Goal: Task Accomplishment & Management: Complete application form

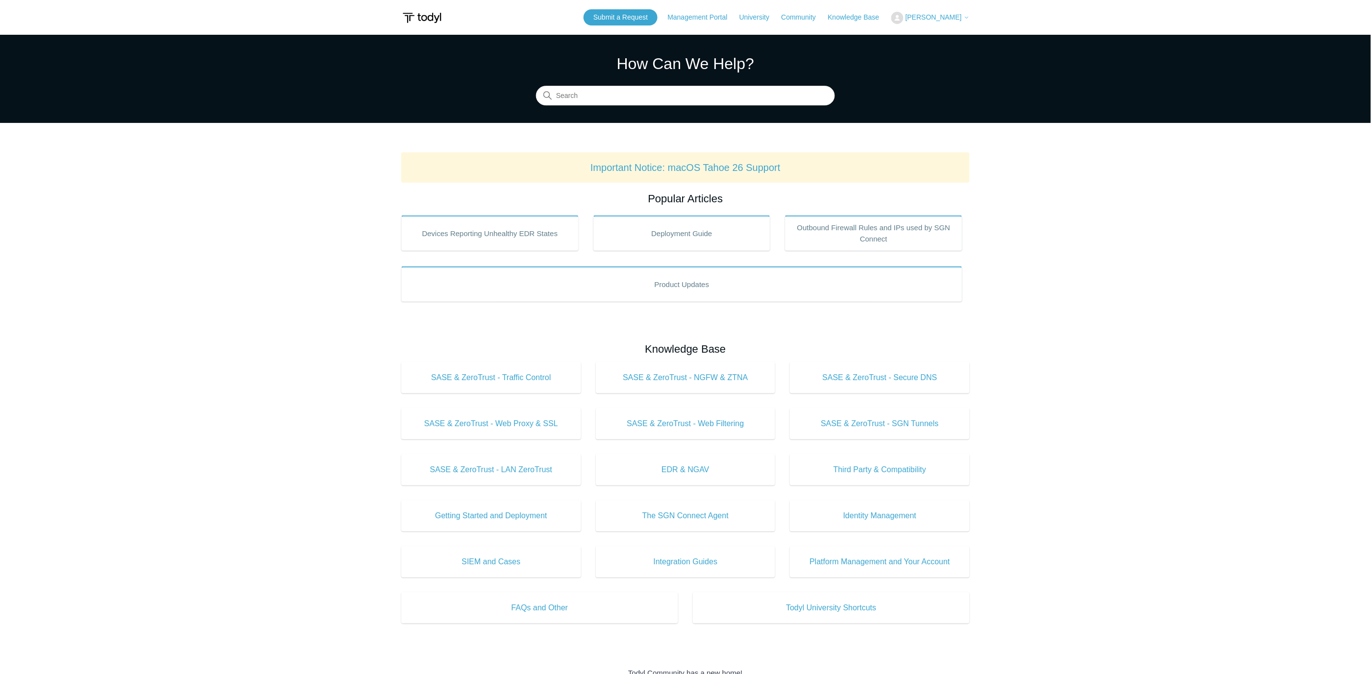
click at [950, 18] on span "[PERSON_NAME]" at bounding box center [934, 17] width 56 height 8
click at [944, 36] on link "My Support Requests" at bounding box center [940, 38] width 96 height 17
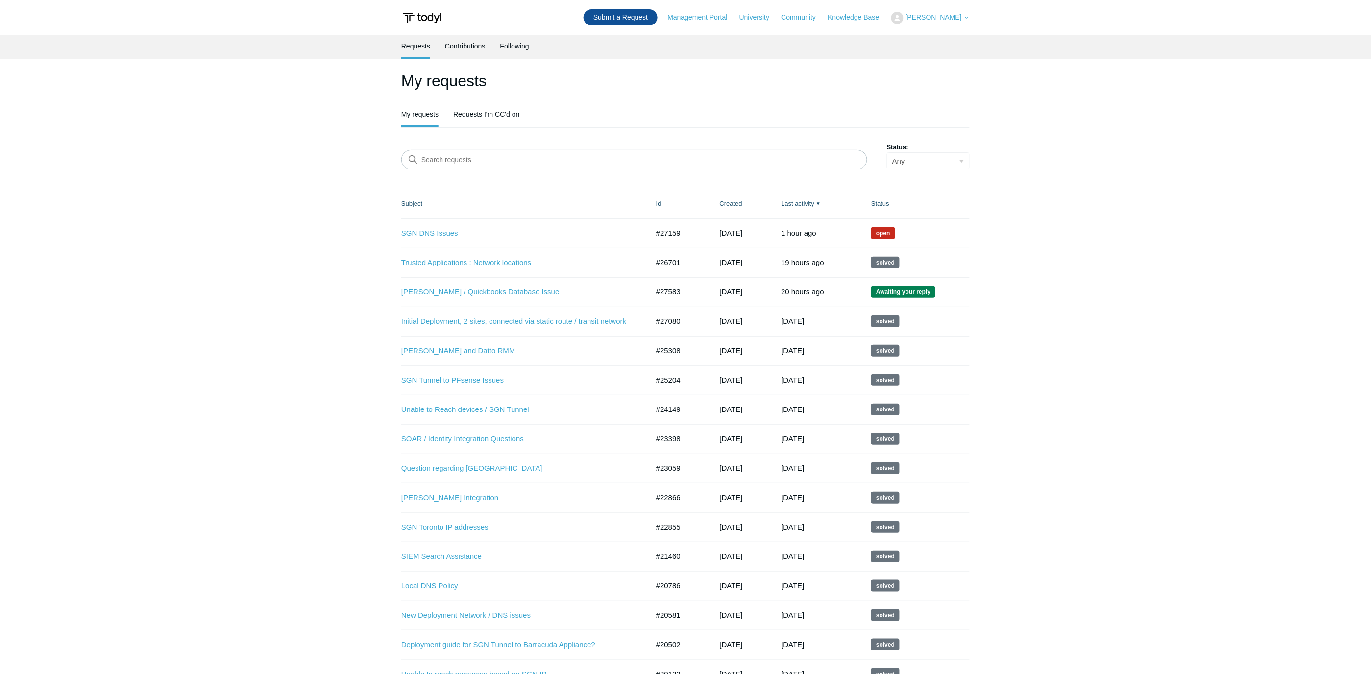
click at [636, 22] on link "Submit a Request" at bounding box center [621, 17] width 74 height 16
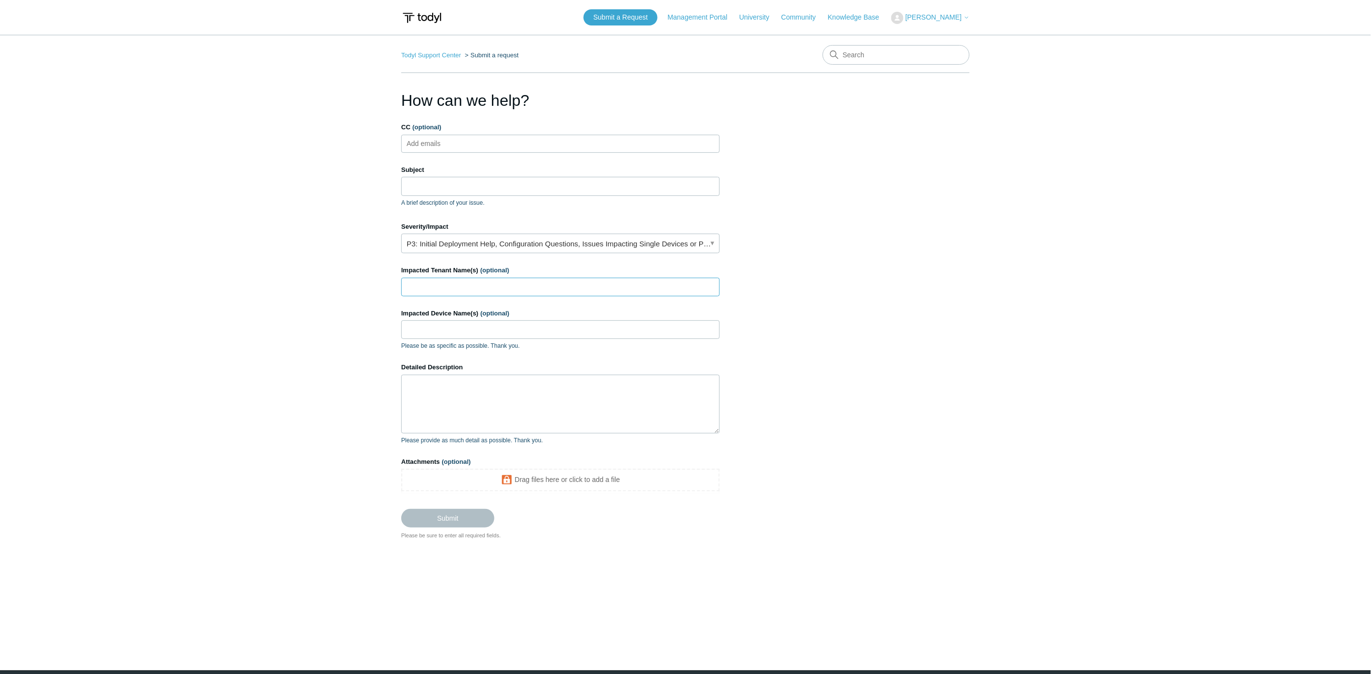
click at [486, 282] on input "Impacted Tenant Name(s) (optional)" at bounding box center [560, 287] width 319 height 19
click at [456, 189] on input "Subject" at bounding box center [560, 186] width 319 height 19
type input "Disable SASE before deployment"
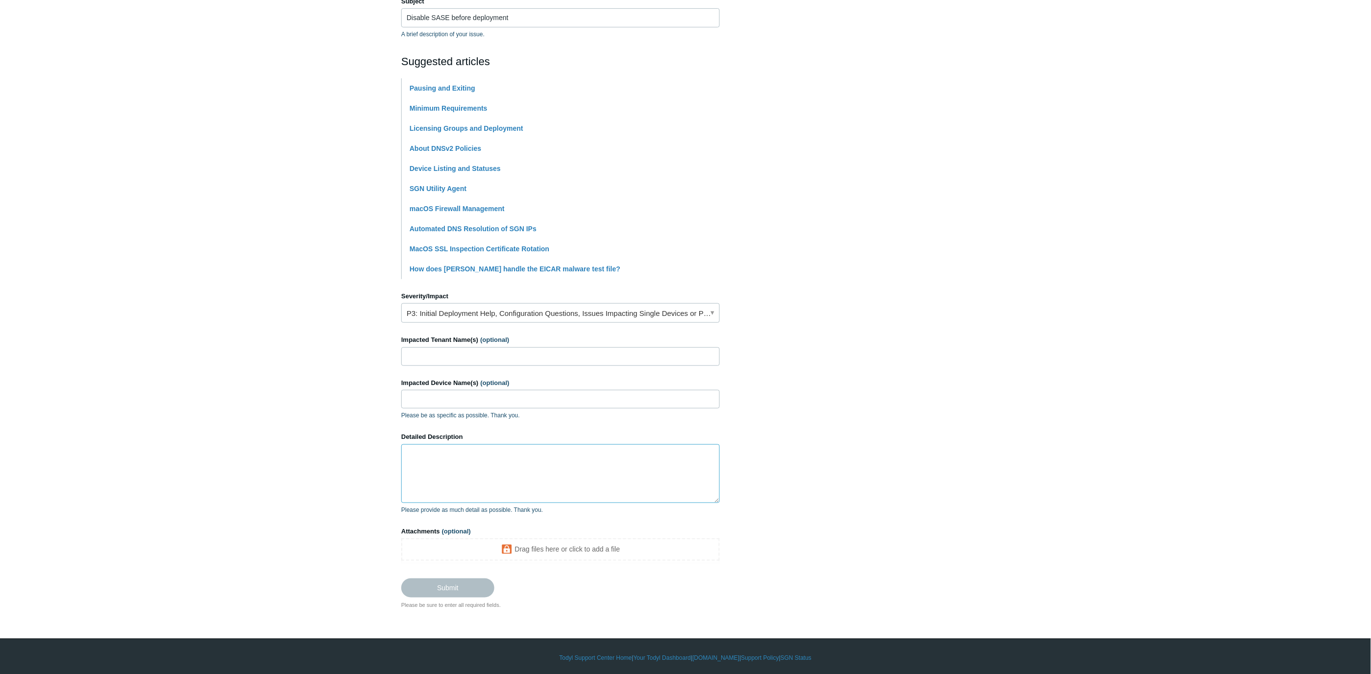
scroll to position [172, 0]
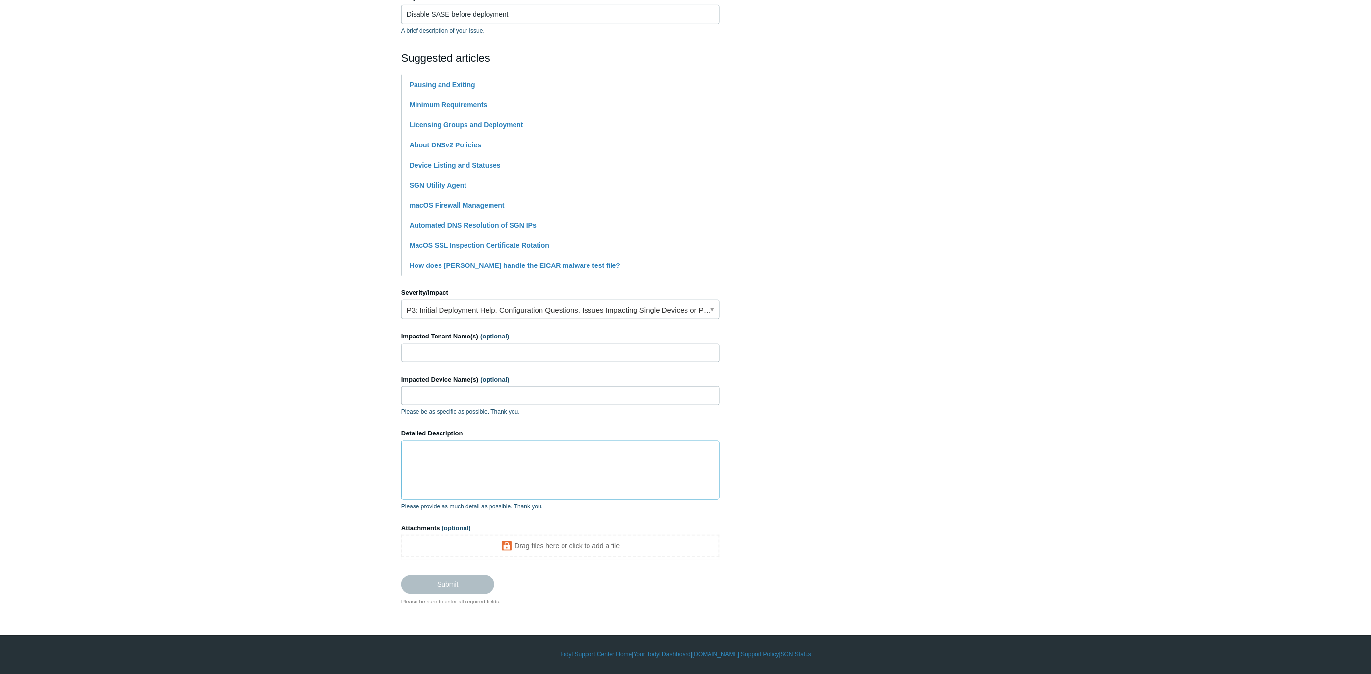
click at [432, 462] on textarea "Detailed Description" at bounding box center [560, 470] width 319 height 59
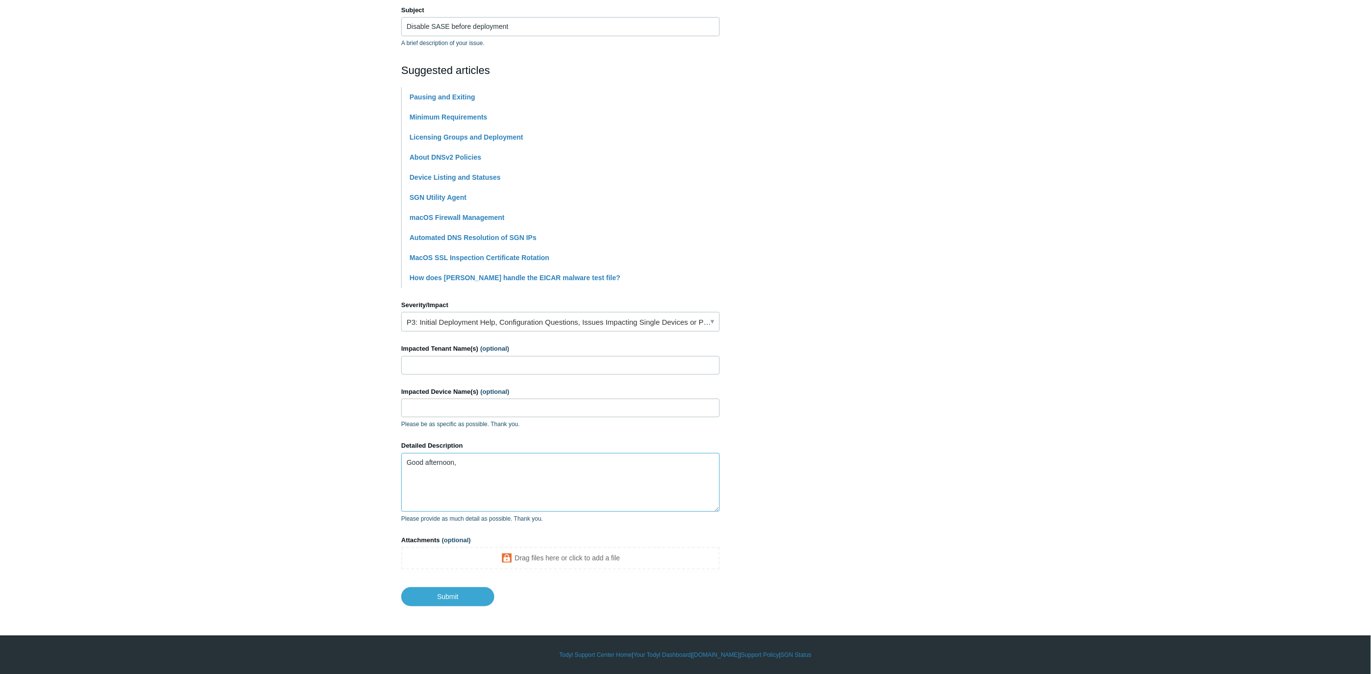
drag, startPoint x: 453, startPoint y: 490, endPoint x: 475, endPoint y: 459, distance: 38.2
click at [453, 490] on textarea "Good afternoon," at bounding box center [560, 482] width 319 height 59
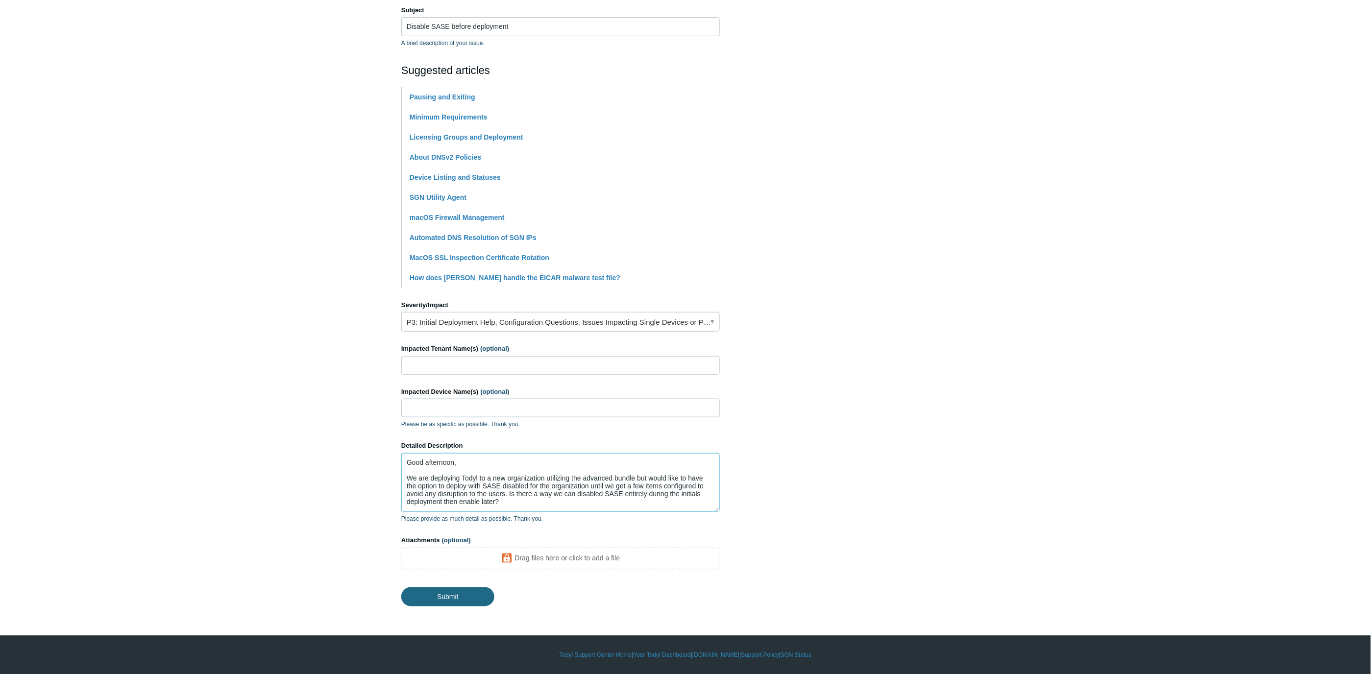
type textarea "Good afternoon, We are deploying Todyl to a new organization utilizing the adva…"
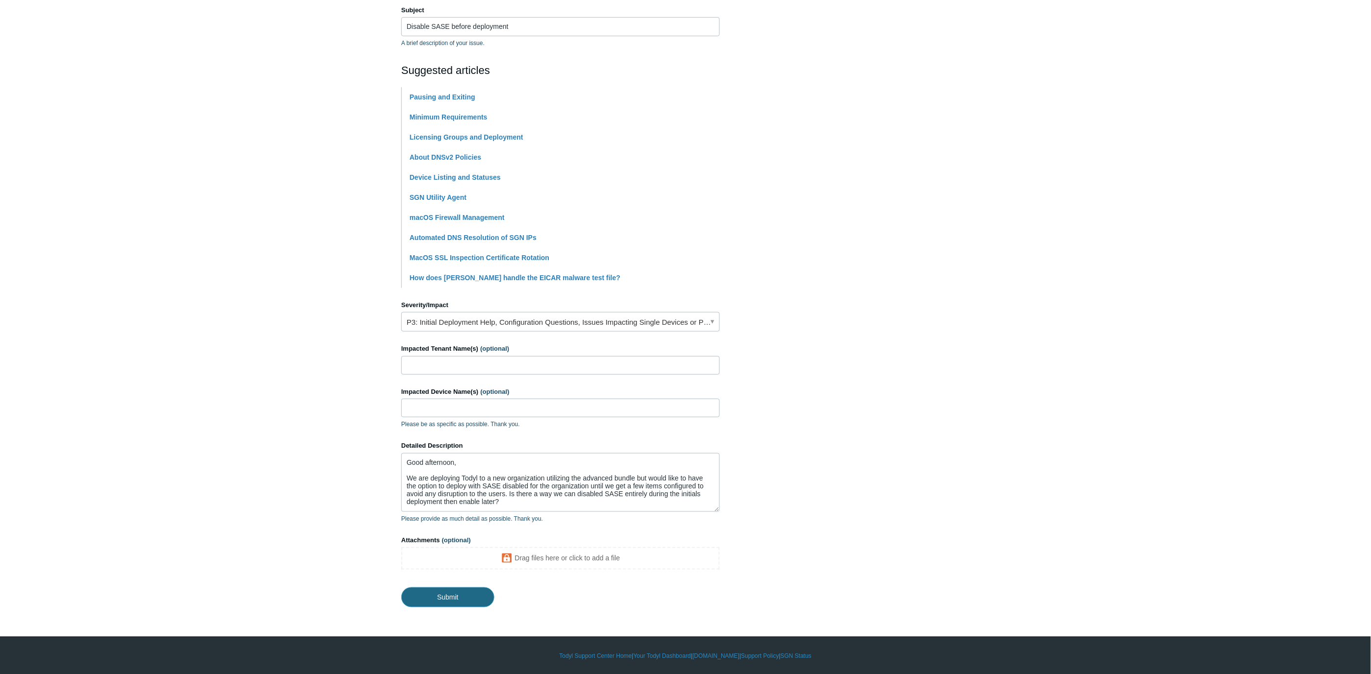
click at [466, 589] on input "Submit" at bounding box center [447, 598] width 93 height 20
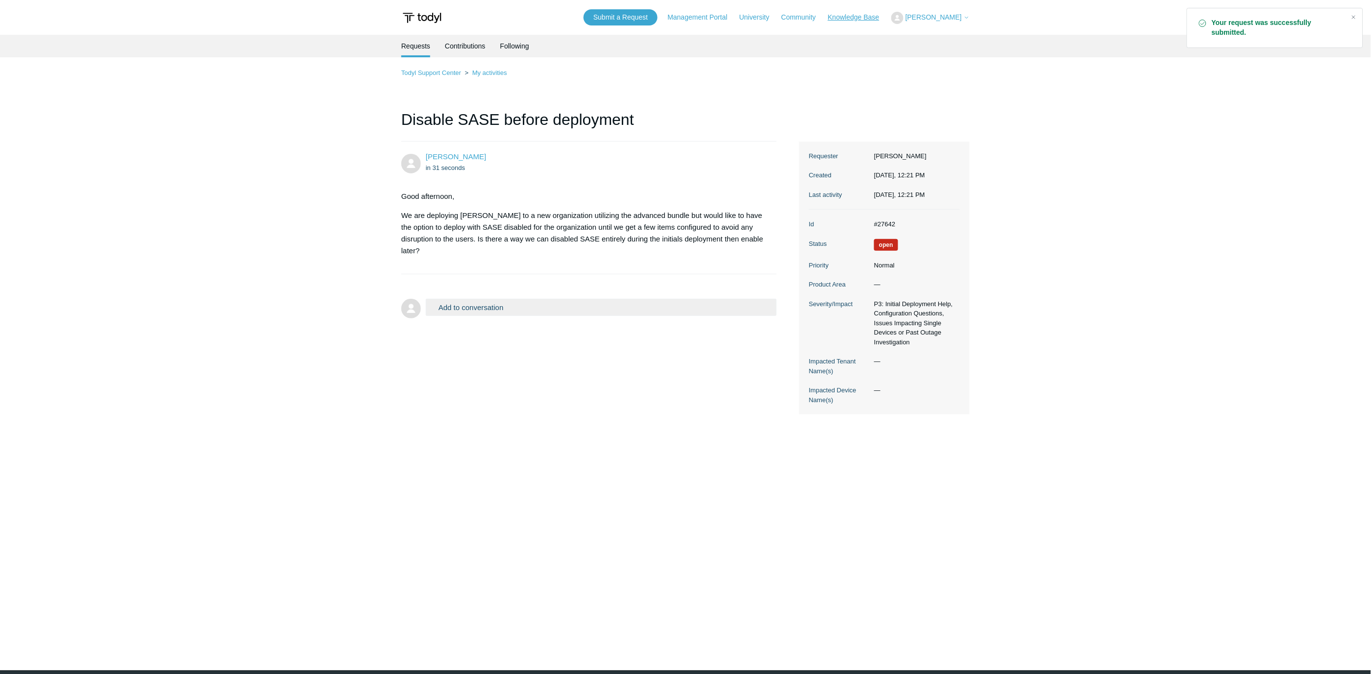
click at [881, 20] on link "Knowledge Base" at bounding box center [858, 17] width 61 height 10
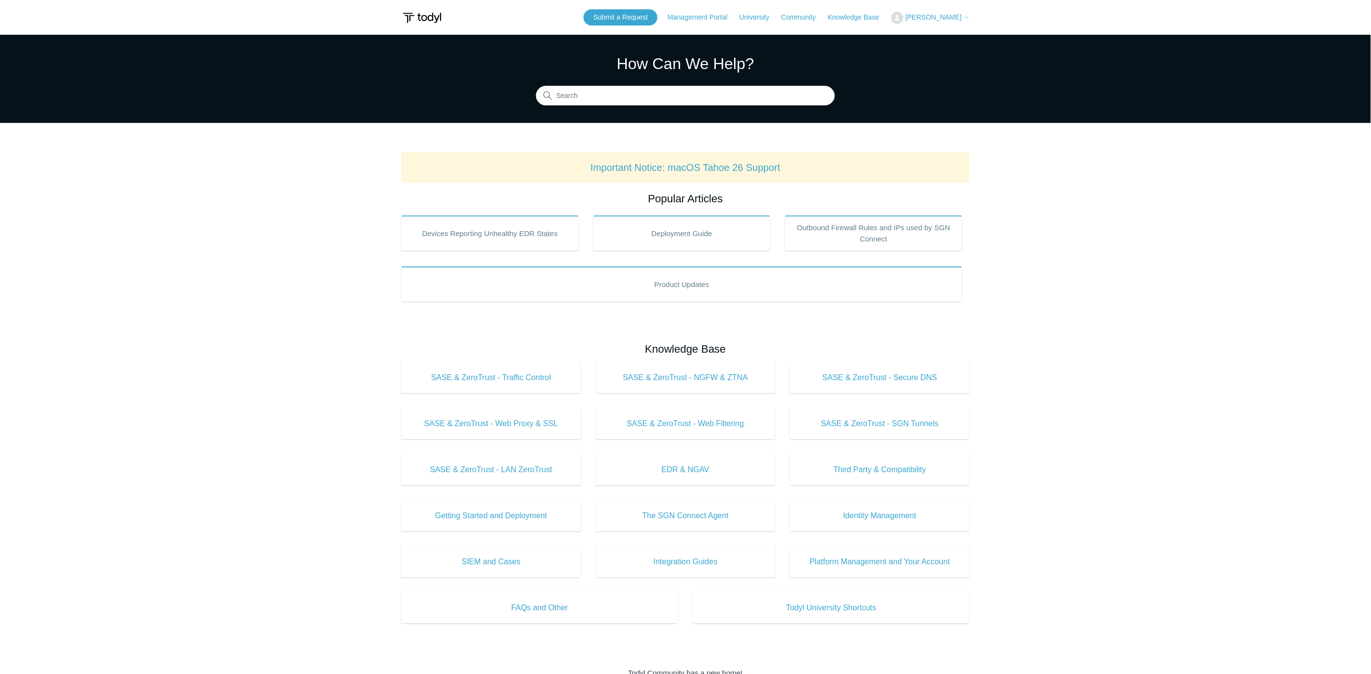
click at [950, 17] on span "[PERSON_NAME]" at bounding box center [934, 17] width 56 height 8
click at [950, 35] on link "My Support Requests" at bounding box center [940, 38] width 96 height 17
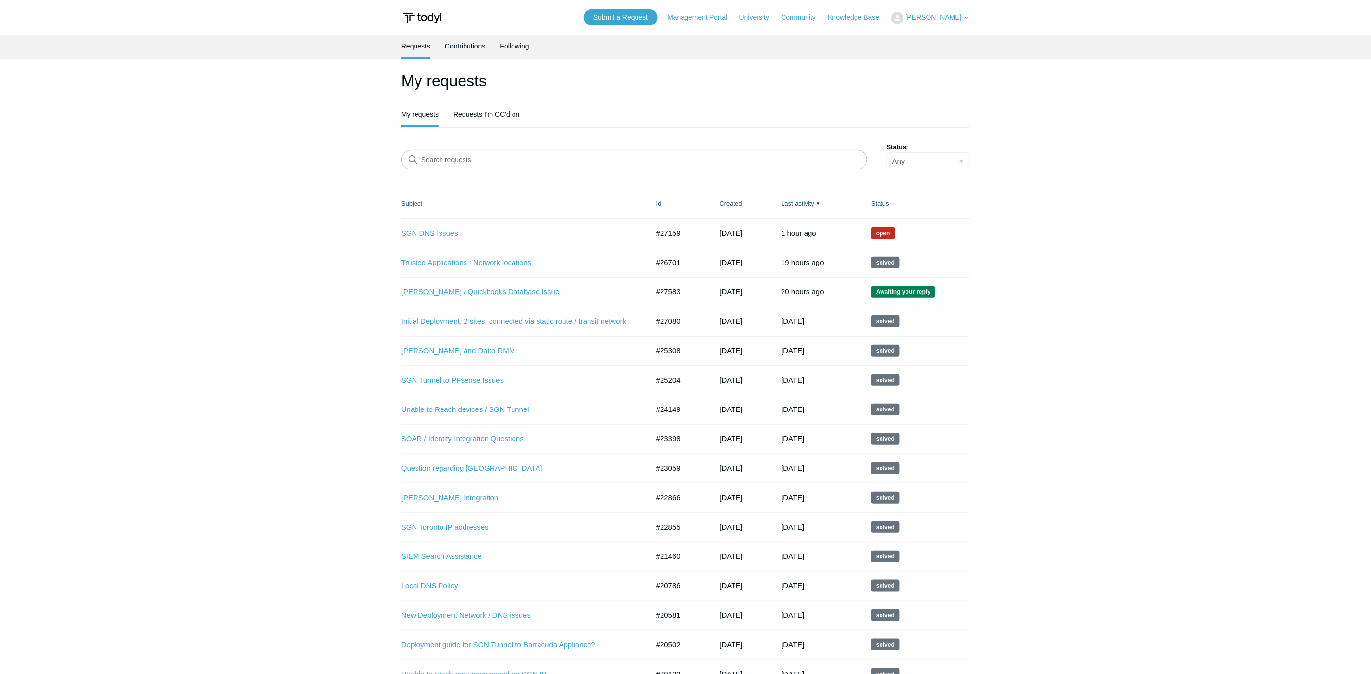
click at [506, 292] on link "[PERSON_NAME] / Quickbooks Database Issue" at bounding box center [517, 292] width 233 height 11
